Goal: Transaction & Acquisition: Purchase product/service

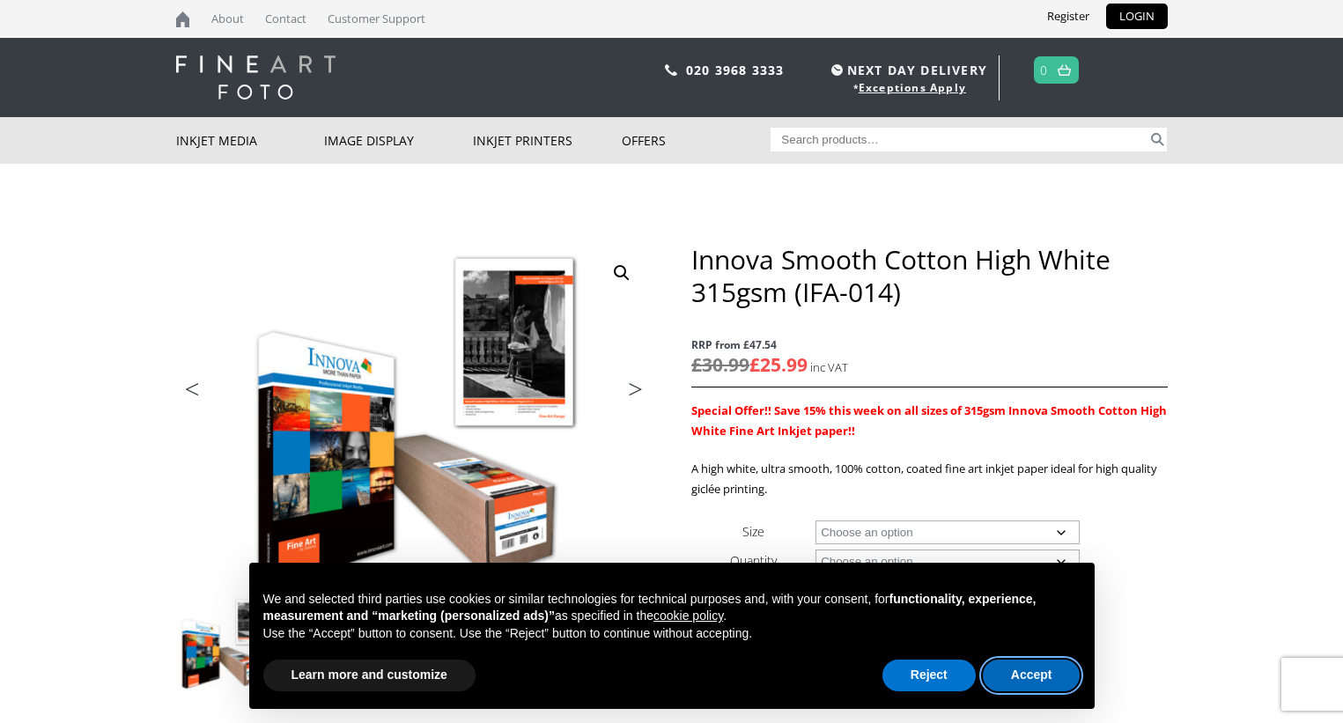
click at [1034, 676] on button "Accept" at bounding box center [1032, 676] width 98 height 32
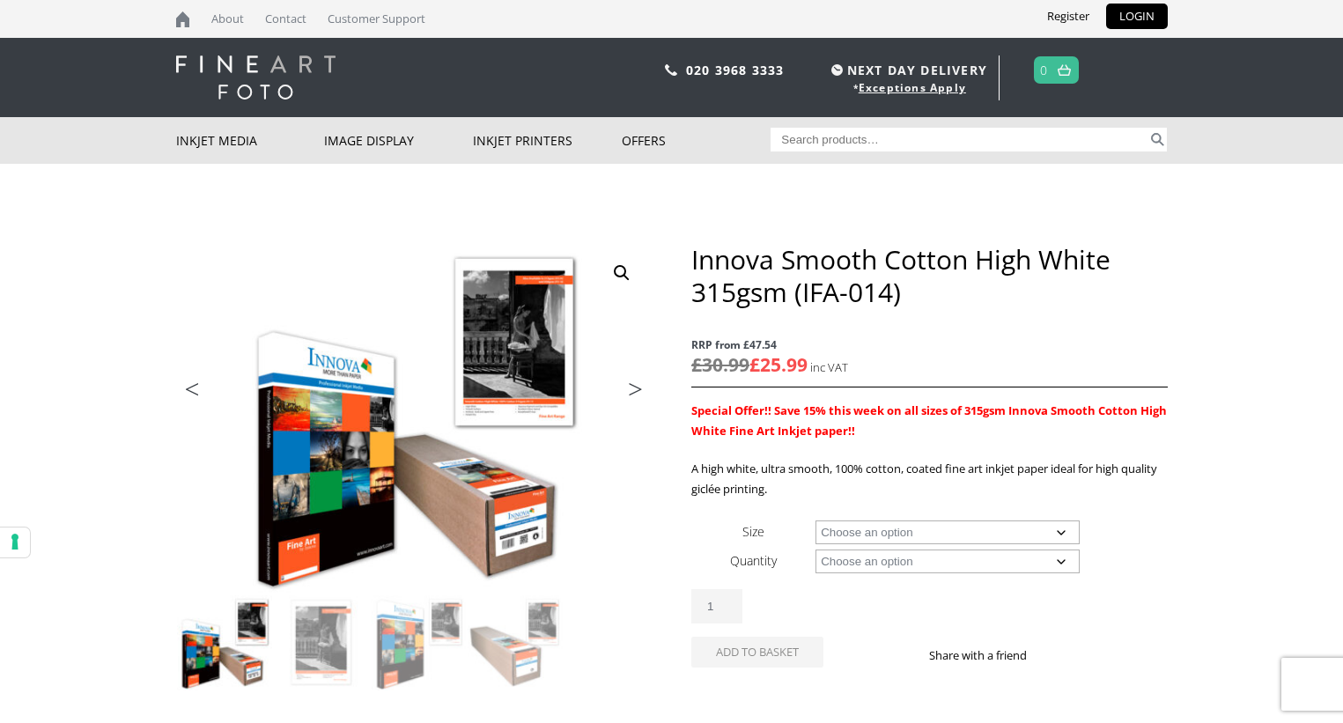
click at [1062, 534] on select "Choose an option A4 Sheet A3 Sheet A3+ Sheet A2 Sheet 17" Wide Roll 24" Wide Ro…" at bounding box center [948, 533] width 264 height 24
click at [816, 521] on select "Choose an option A4 Sheet A3 Sheet A3+ Sheet A2 Sheet 17" Wide Roll 24" Wide Ro…" at bounding box center [948, 533] width 264 height 24
select select "a2-sheet"
click at [1060, 565] on select "Choose an option 25 Sheets" at bounding box center [948, 562] width 264 height 24
select select "25-sheets"
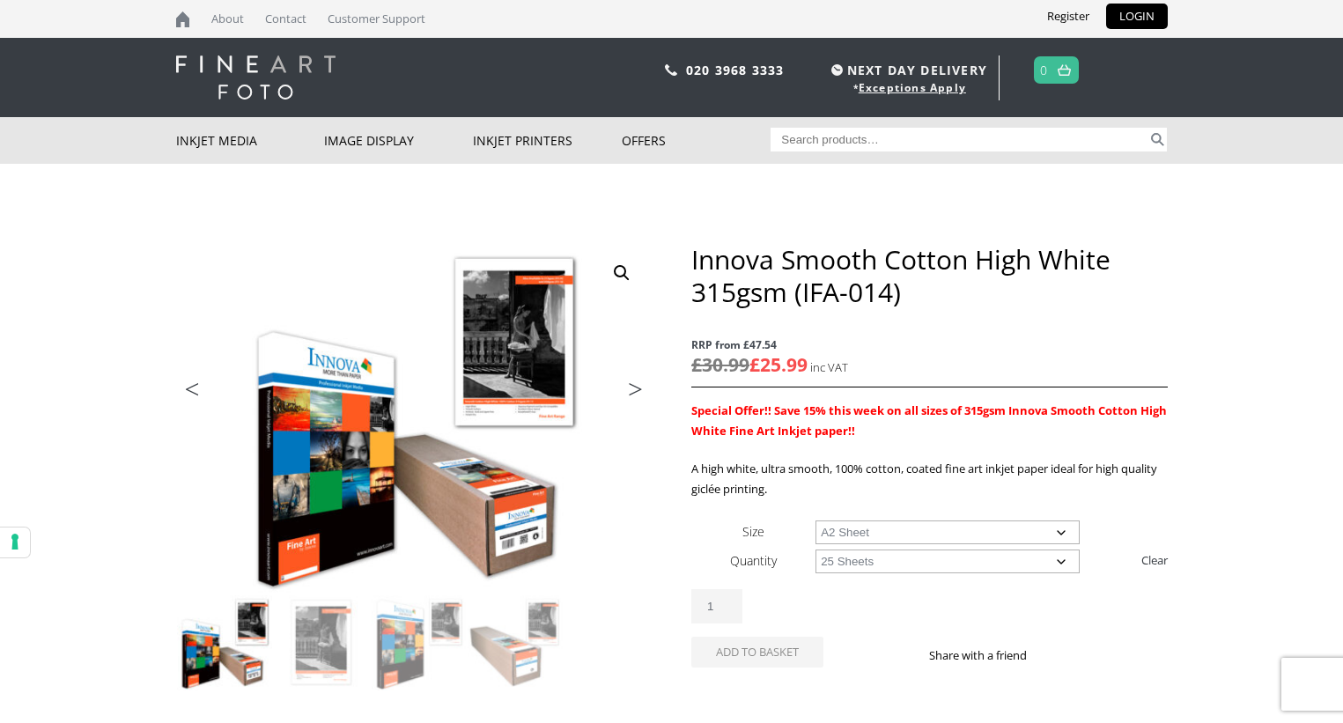
click at [816, 550] on select "Choose an option 25 Sheets" at bounding box center [948, 562] width 264 height 24
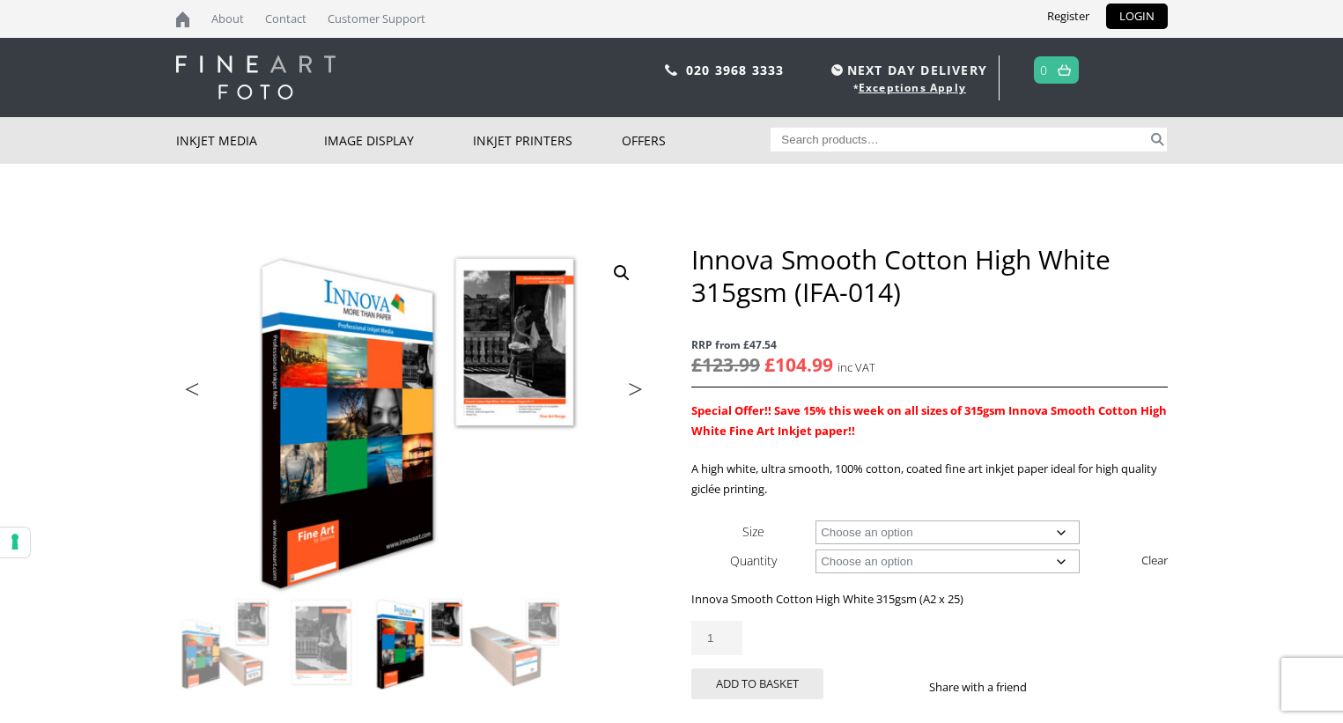
click at [1063, 527] on select "Choose an option A4 Sheet A3 Sheet A3+ Sheet A2 Sheet" at bounding box center [948, 533] width 264 height 24
click at [816, 521] on select "Choose an option A4 Sheet A3 Sheet A3+ Sheet A2 Sheet" at bounding box center [948, 533] width 264 height 24
click at [1059, 526] on select "Choose an option A4 Sheet A3 Sheet A3+ Sheet A2 Sheet" at bounding box center [948, 533] width 264 height 24
click at [816, 521] on select "Choose an option A4 Sheet A3 Sheet A3+ Sheet A2 Sheet" at bounding box center [948, 533] width 264 height 24
select select "a4-sheet"
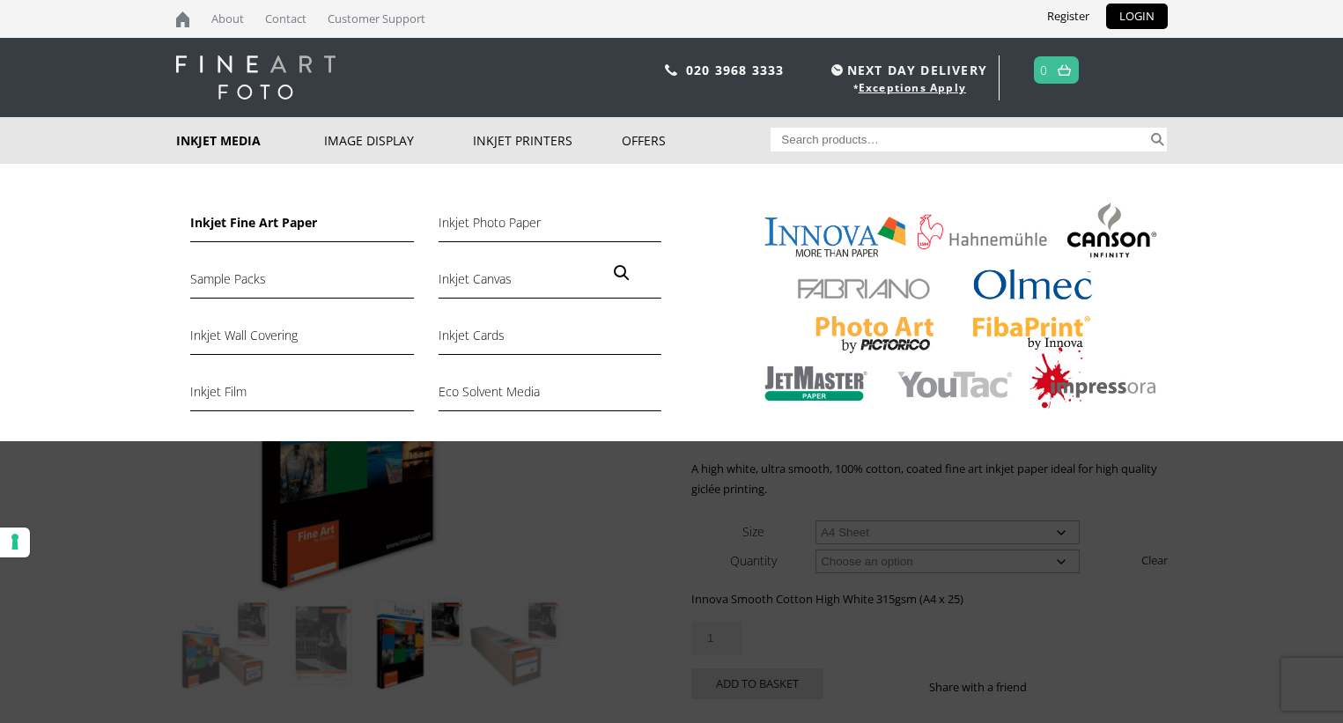
click at [253, 221] on link "Inkjet Fine Art Paper" at bounding box center [301, 227] width 223 height 30
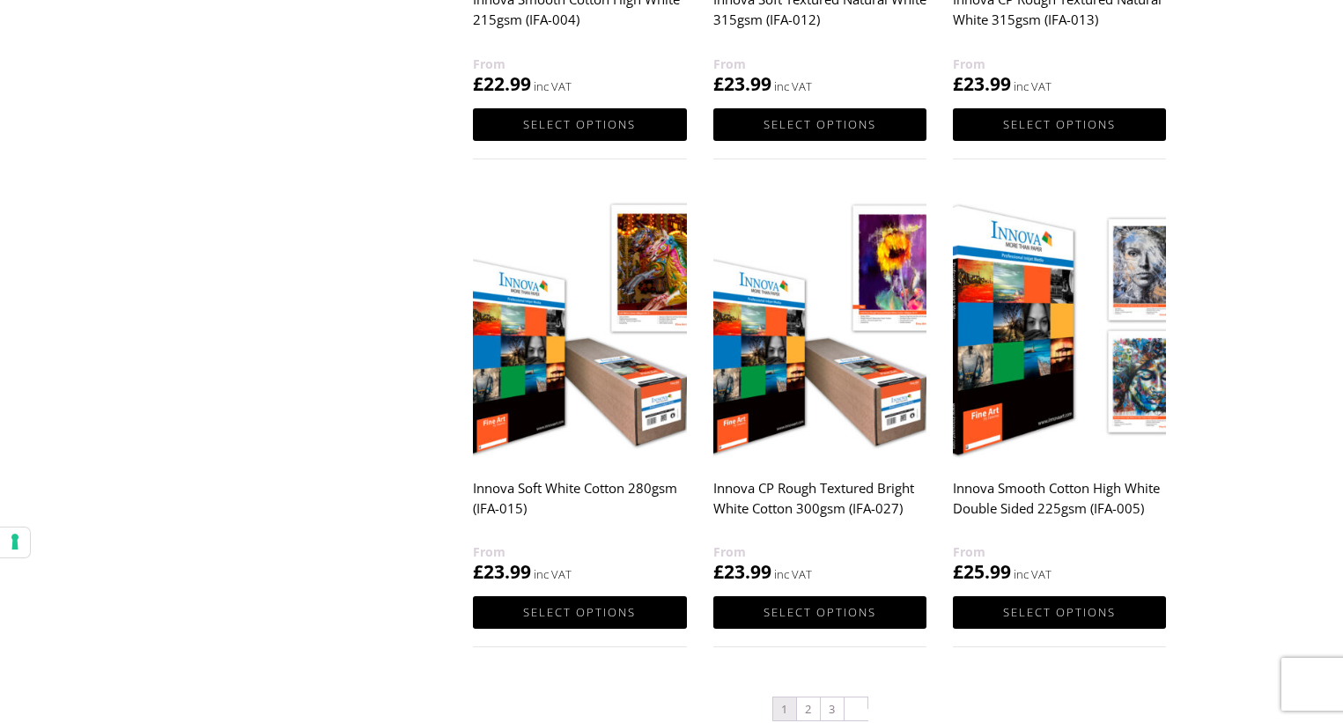
scroll to position [1674, 0]
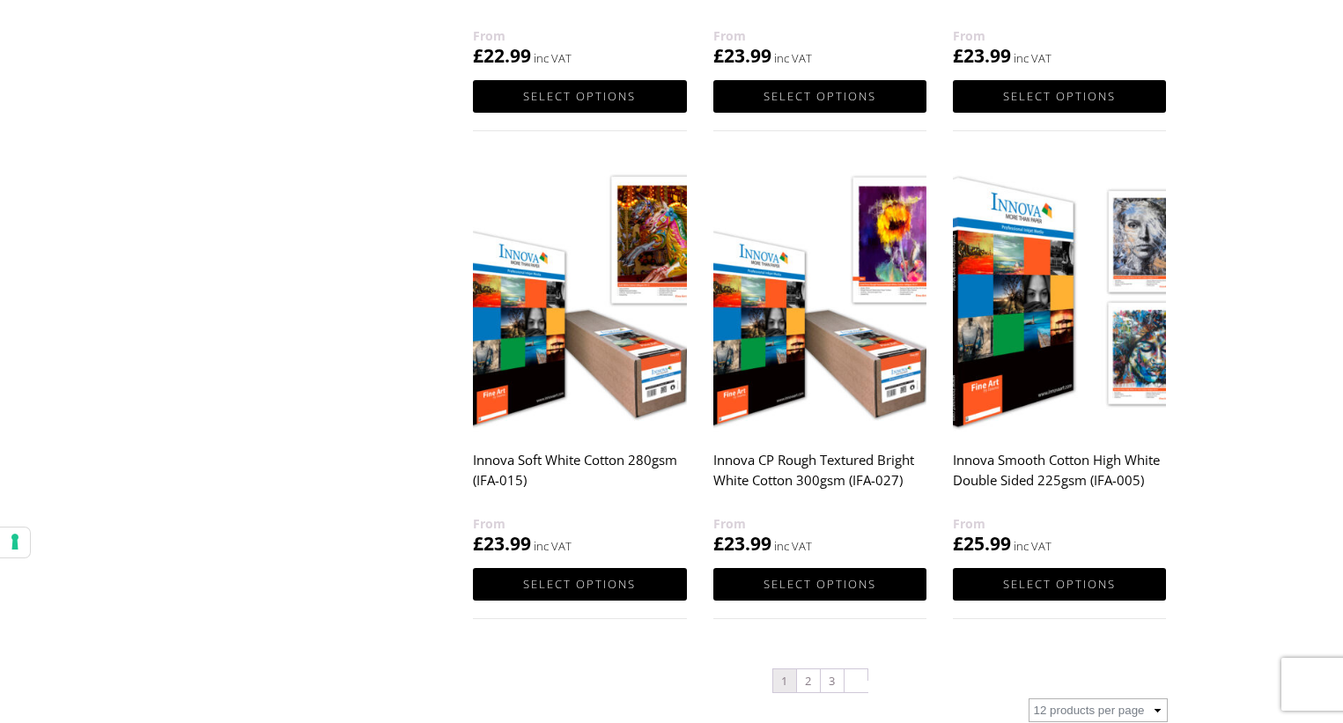
click at [814, 461] on h2 "Innova CP Rough Textured Bright White Cotton 300gsm (IFA-027)" at bounding box center [820, 478] width 213 height 70
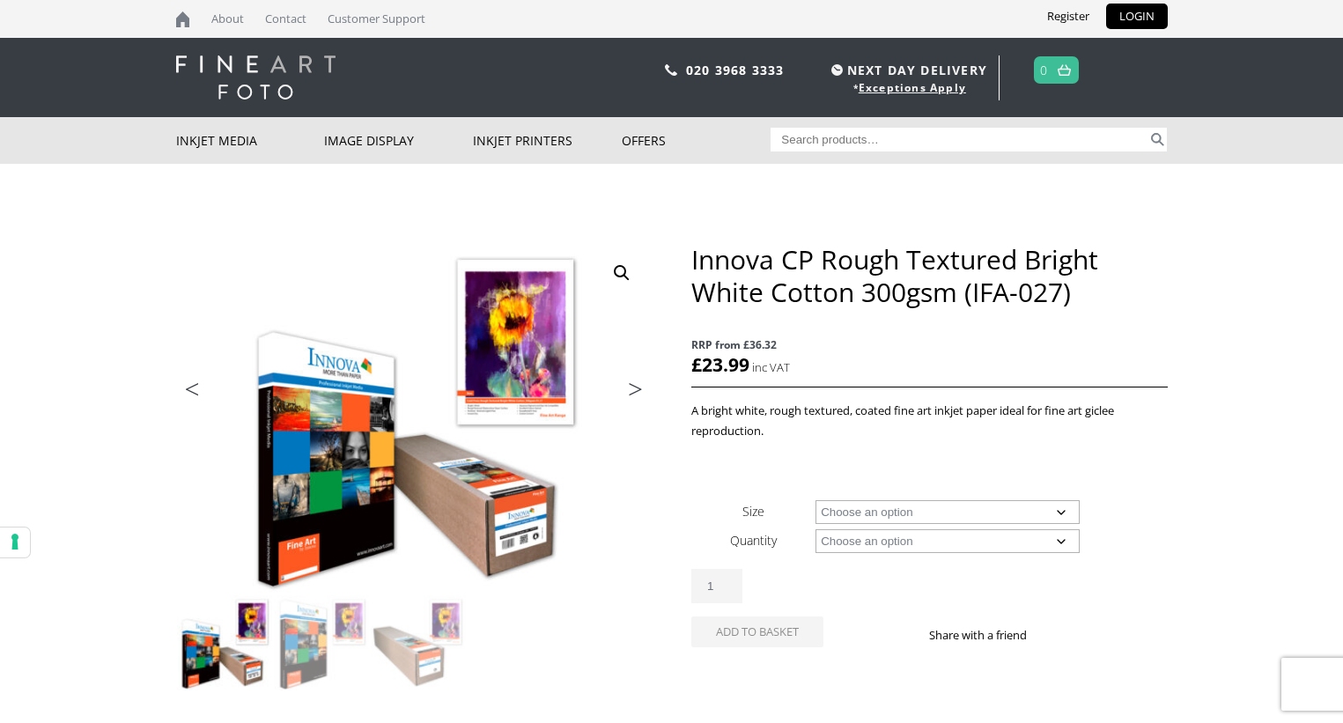
click at [1060, 511] on select "Choose an option A4 Sheet A3 Sheet A3+ Sheet A2 Sheet 17" Wide Roll 24" Wide Ro…" at bounding box center [948, 512] width 264 height 24
click at [816, 500] on select "Choose an option A4 Sheet A3 Sheet A3+ Sheet A2 Sheet 17" Wide Roll 24" Wide Ro…" at bounding box center [948, 512] width 264 height 24
select select "a2-sheet"
click at [1064, 541] on select "Choose an option 25 Sheets" at bounding box center [948, 541] width 264 height 24
select select "25-sheets"
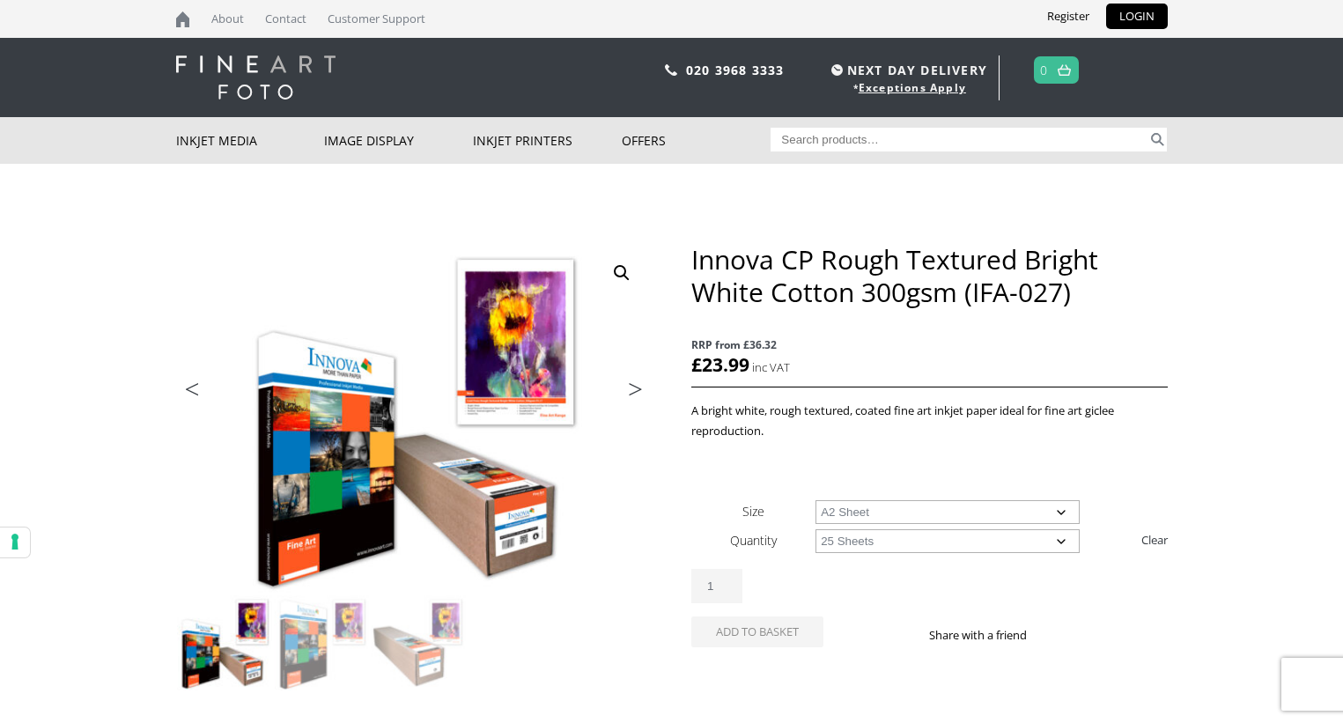
click at [816, 529] on select "Choose an option 25 Sheets" at bounding box center [948, 541] width 264 height 24
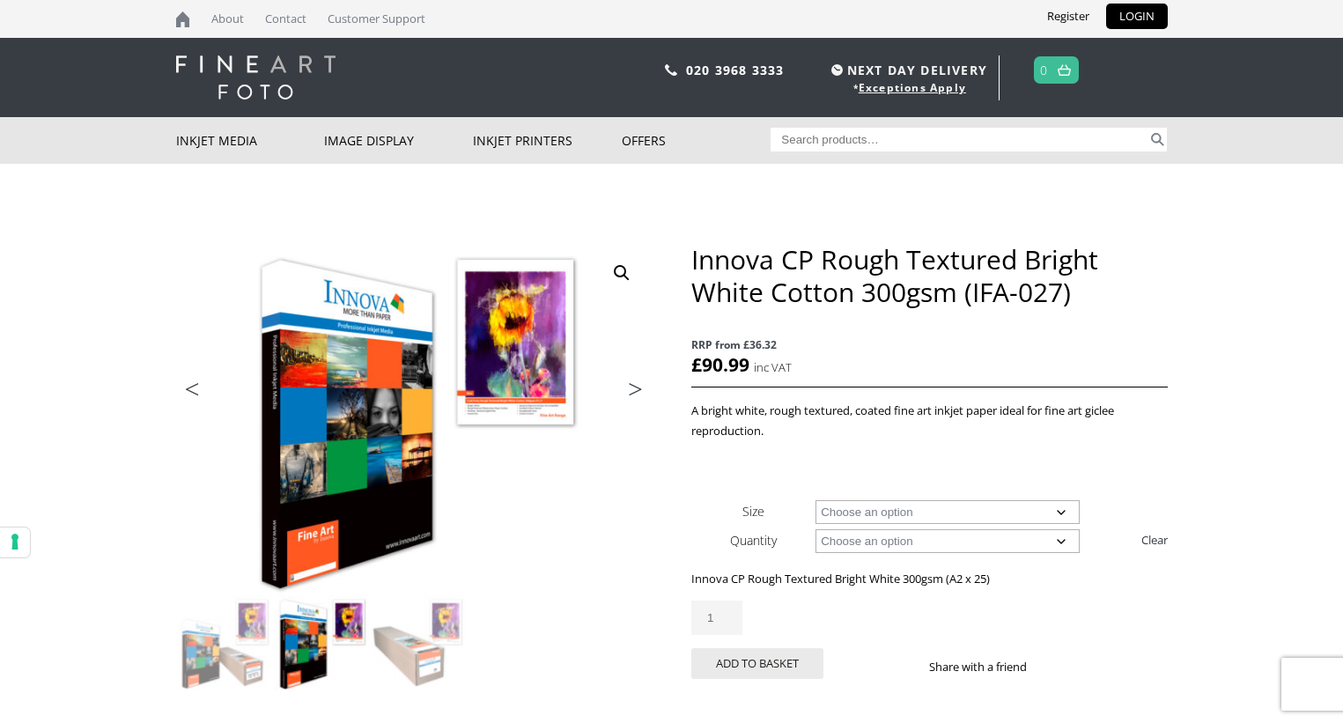
click at [1060, 509] on select "Choose an option A4 Sheet A3 Sheet A3+ Sheet A2 Sheet" at bounding box center [948, 512] width 264 height 24
click at [816, 500] on select "Choose an option A4 Sheet A3 Sheet A3+ Sheet A2 Sheet" at bounding box center [948, 512] width 264 height 24
click at [1060, 508] on select "Choose an option A4 Sheet A3 Sheet A3+ Sheet A2 Sheet" at bounding box center [948, 512] width 264 height 24
click at [816, 500] on select "Choose an option A4 Sheet A3 Sheet A3+ Sheet A2 Sheet" at bounding box center [948, 512] width 264 height 24
select select "a4-sheet"
